Goal: Communication & Community: Participate in discussion

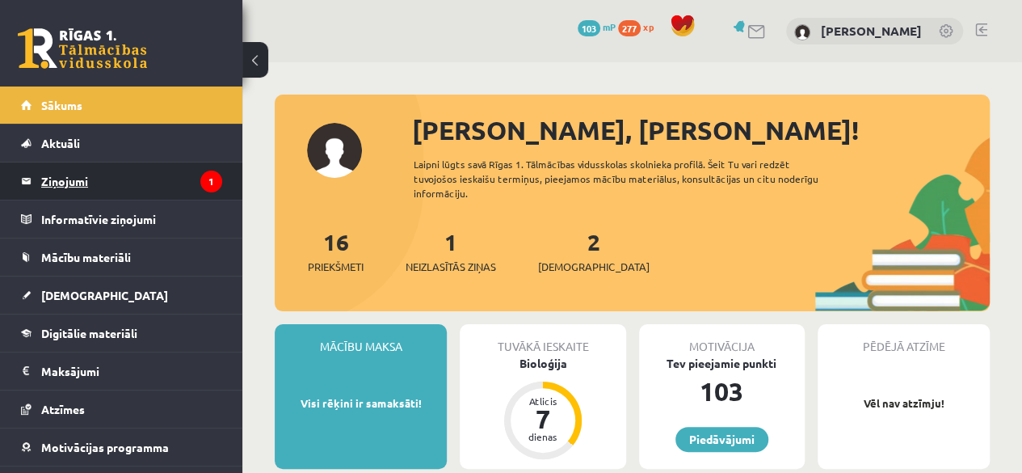
click at [159, 181] on legend "Ziņojumi 1" at bounding box center [131, 180] width 181 height 37
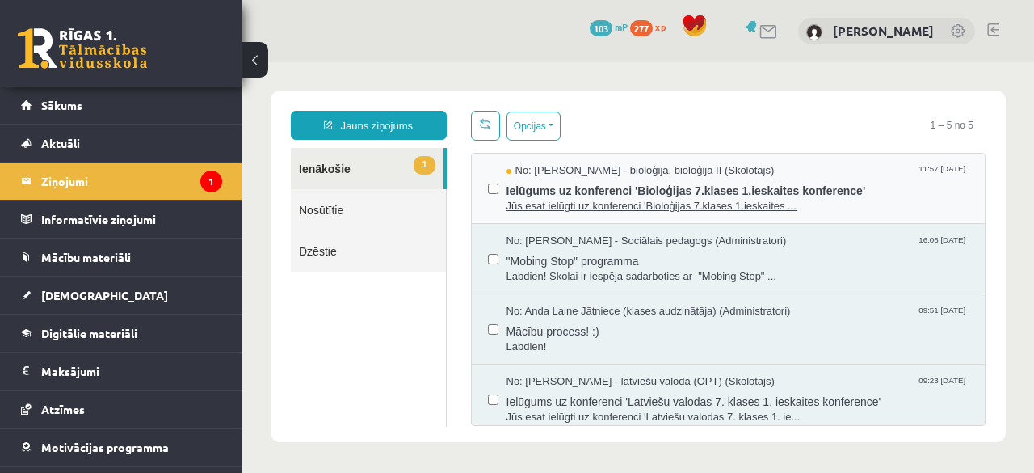
drag, startPoint x: 797, startPoint y: 196, endPoint x: 776, endPoint y: 183, distance: 24.4
click at [797, 196] on span "Ielūgums uz konferenci 'Bioloģijas 7.klases 1.ieskaites konference'" at bounding box center [738, 189] width 463 height 20
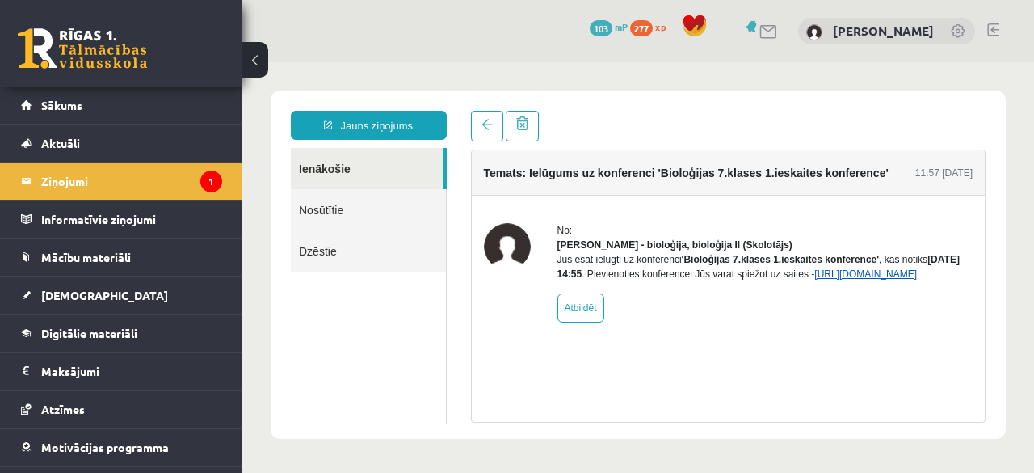
click at [814, 280] on link "[URL][DOMAIN_NAME]" at bounding box center [865, 273] width 103 height 11
click at [745, 23] on link at bounding box center [753, 26] width 16 height 12
